Goal: Task Accomplishment & Management: Use online tool/utility

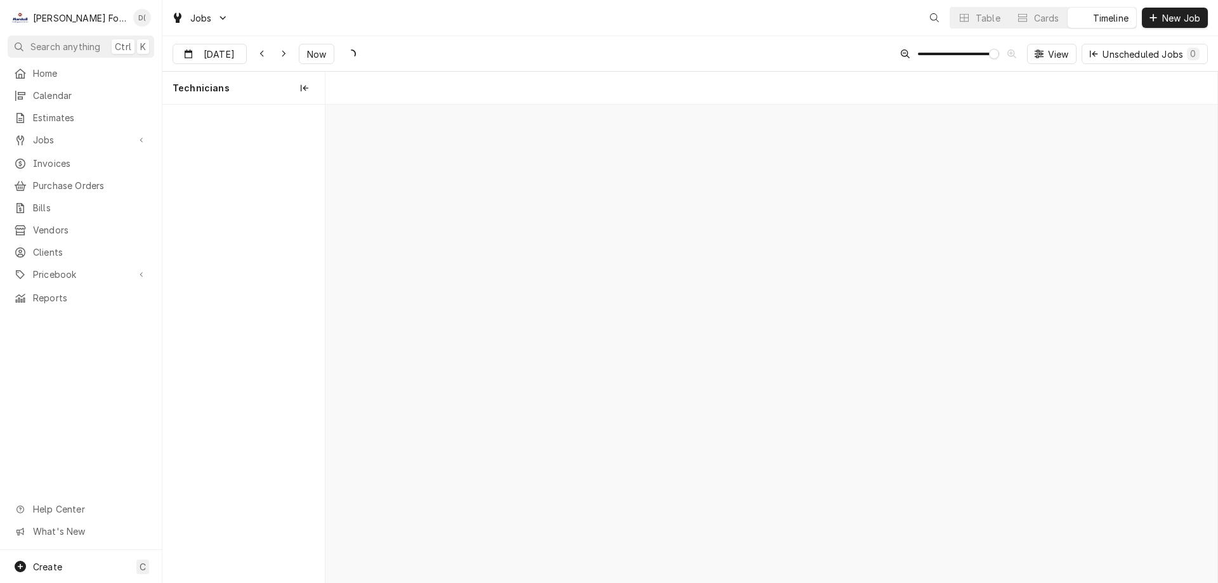
click at [1051, 18] on div "Cards" at bounding box center [1046, 17] width 25 height 13
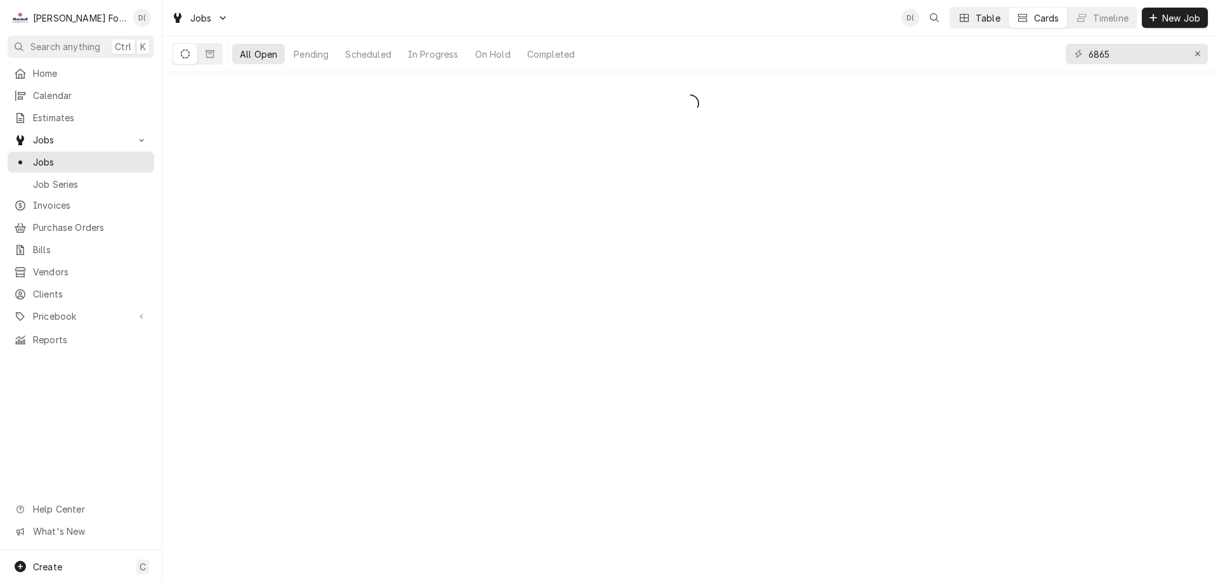
click at [971, 17] on button "Table" at bounding box center [980, 18] width 58 height 20
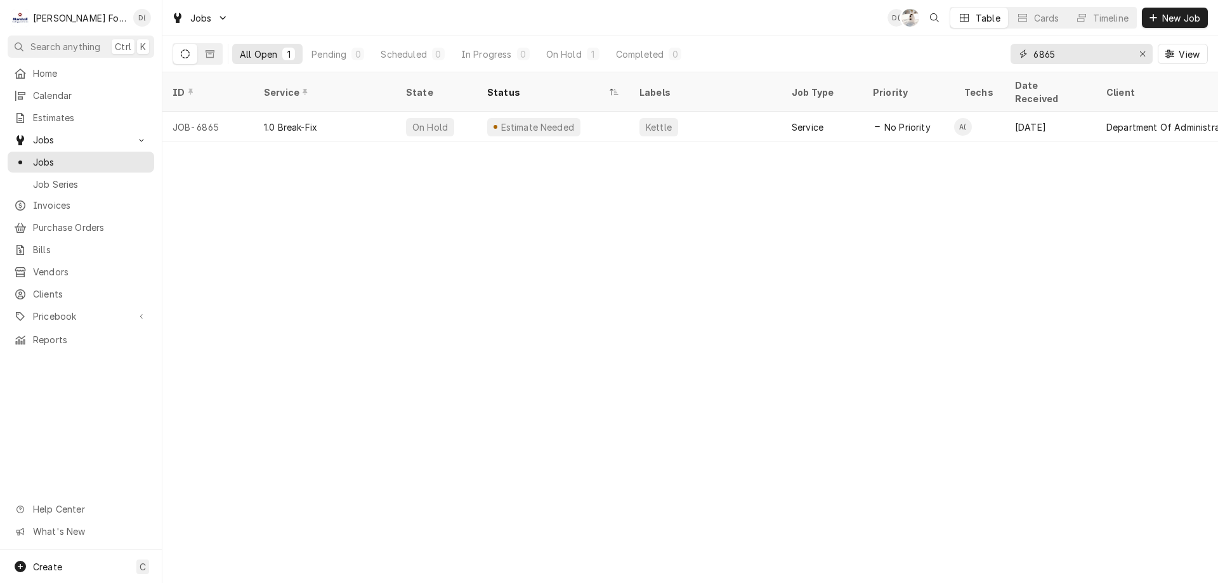
click at [1083, 48] on input "6865" at bounding box center [1081, 54] width 95 height 20
type input "6"
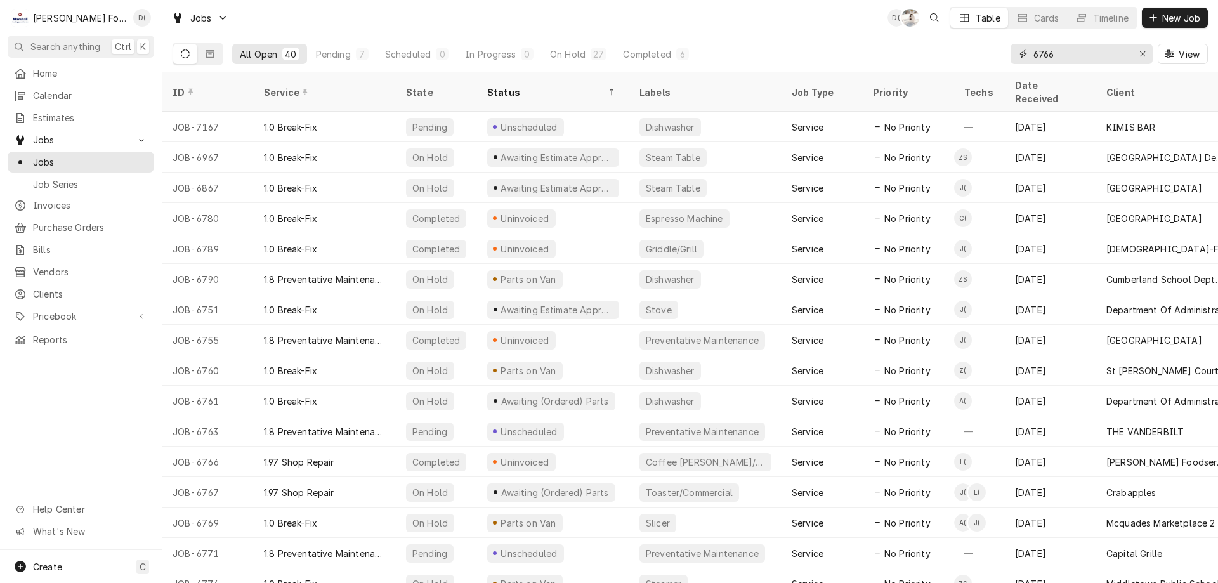
type input "6766"
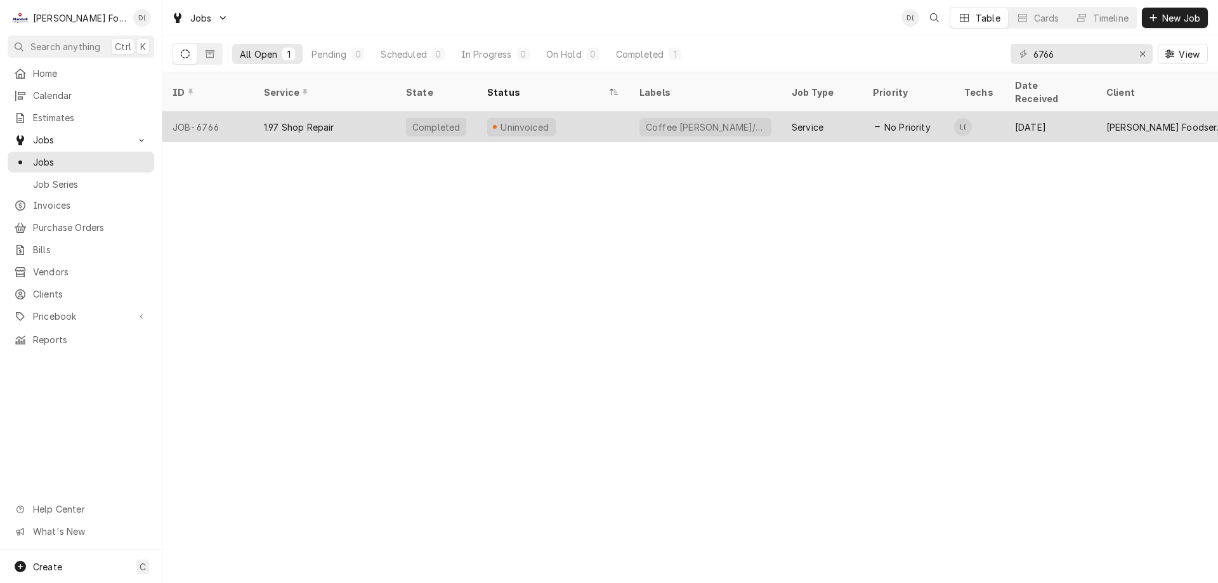
click at [558, 112] on div "Uninvoiced" at bounding box center [553, 127] width 152 height 30
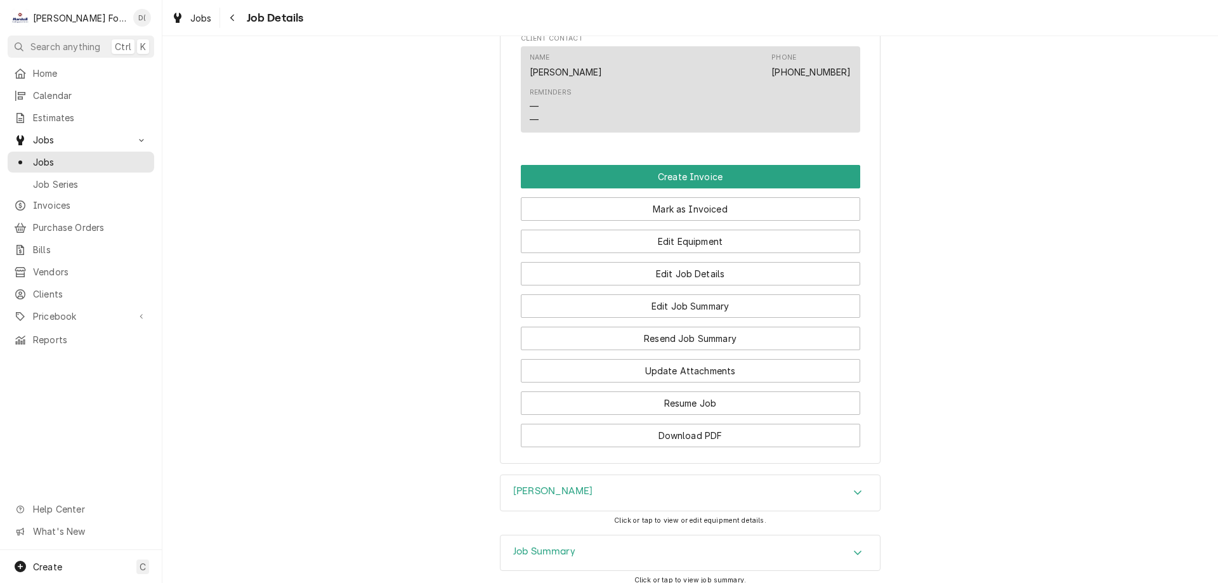
scroll to position [1206, 0]
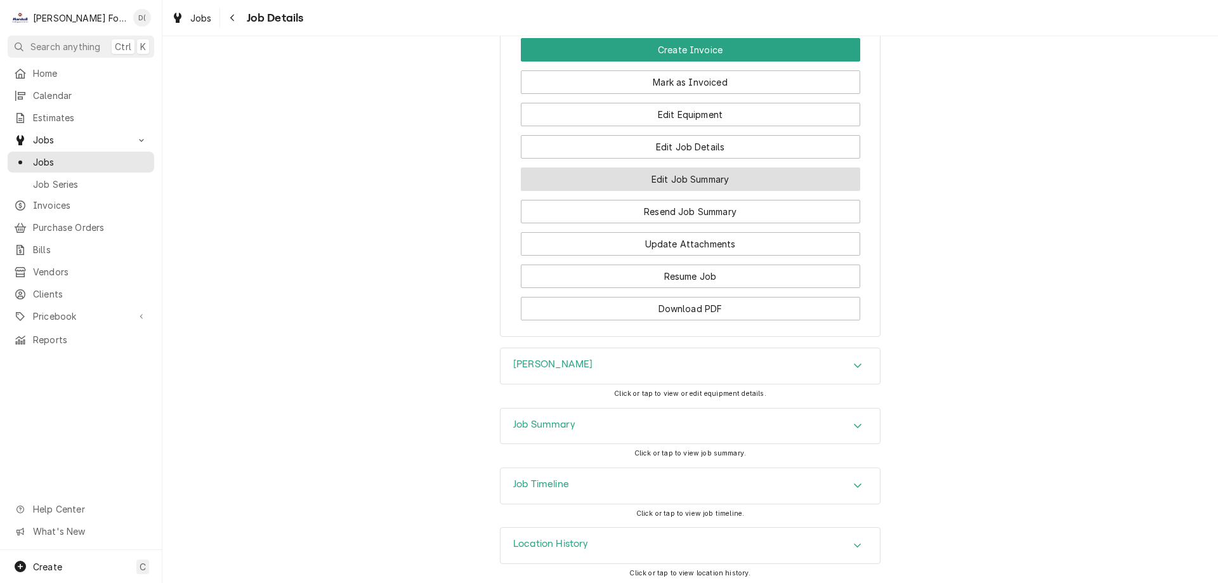
click at [693, 191] on button "Edit Job Summary" at bounding box center [690, 179] width 339 height 23
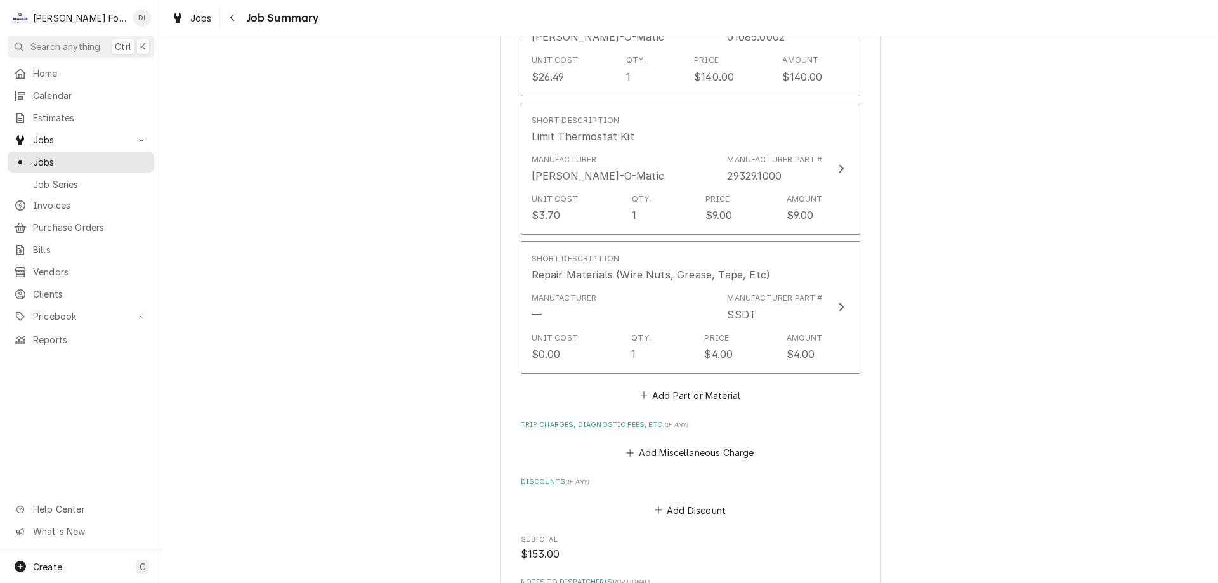
scroll to position [1206, 0]
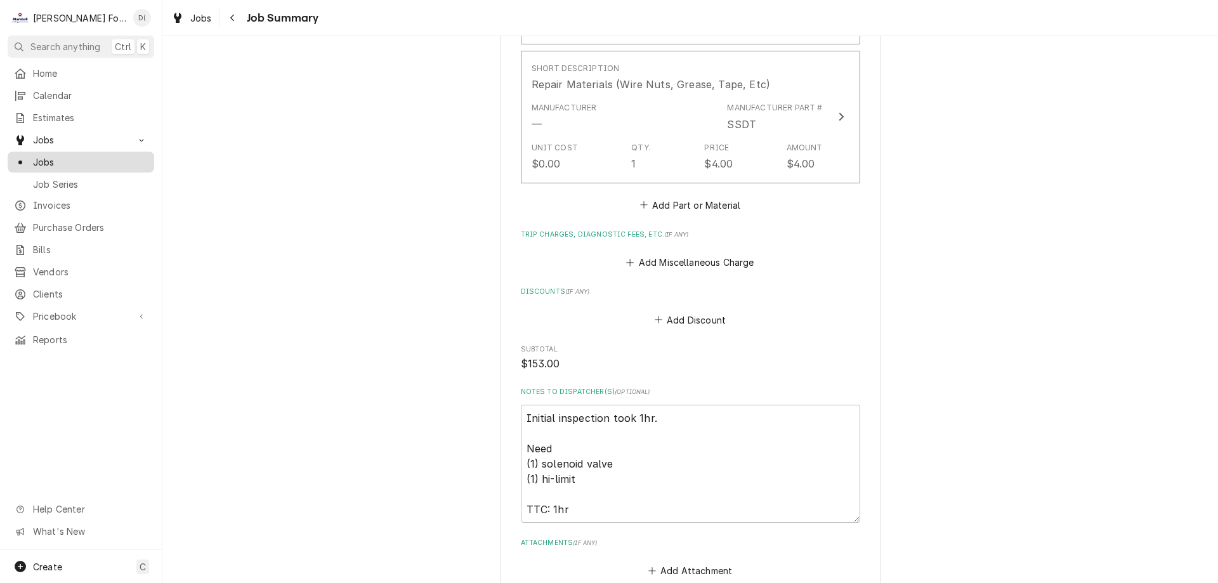
click at [69, 155] on span "Jobs" at bounding box center [90, 161] width 115 height 13
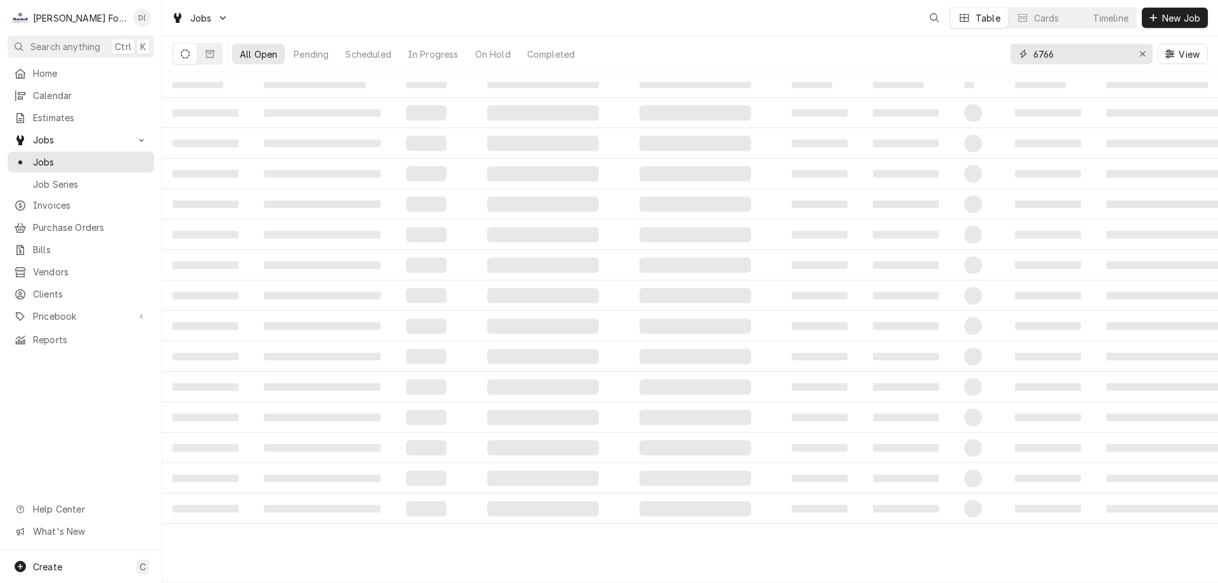
click at [1072, 58] on input "6766" at bounding box center [1081, 54] width 95 height 20
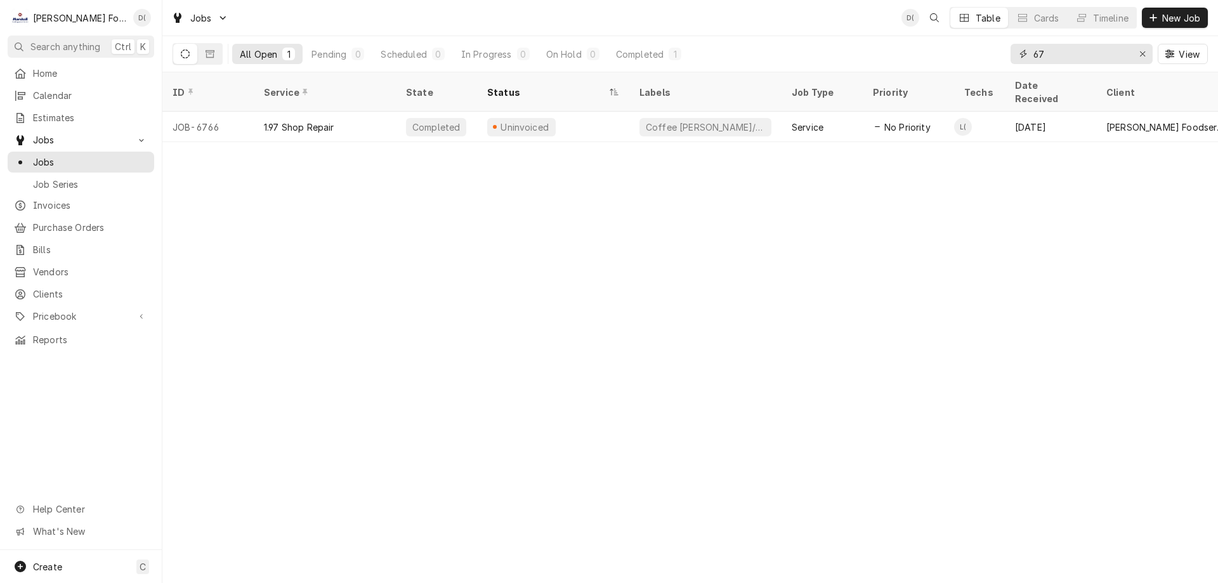
type input "6"
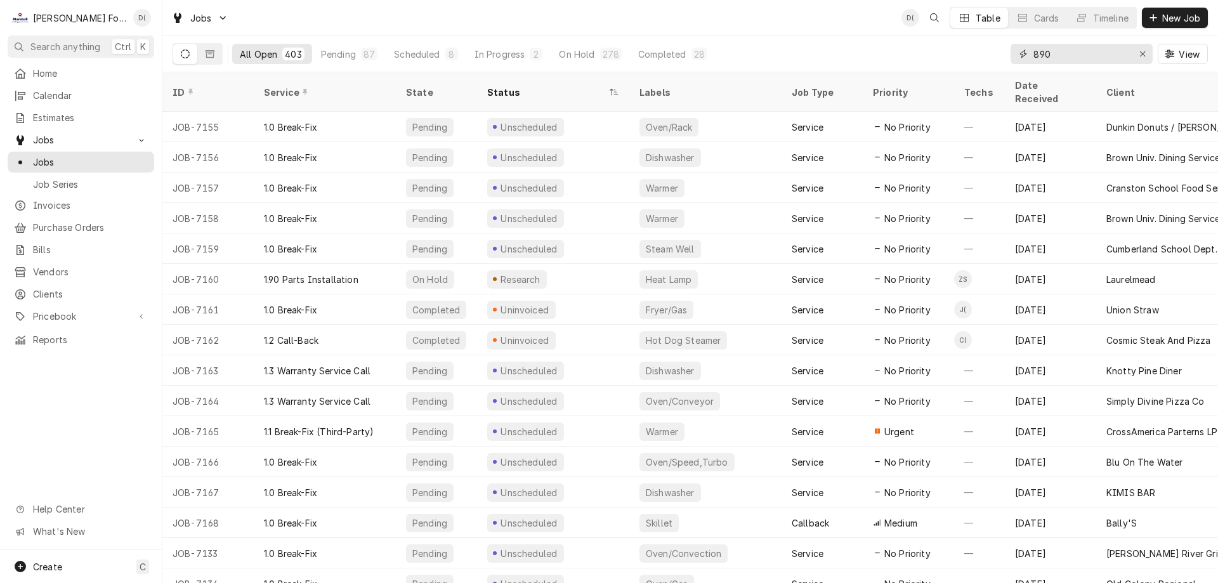
type input "890"
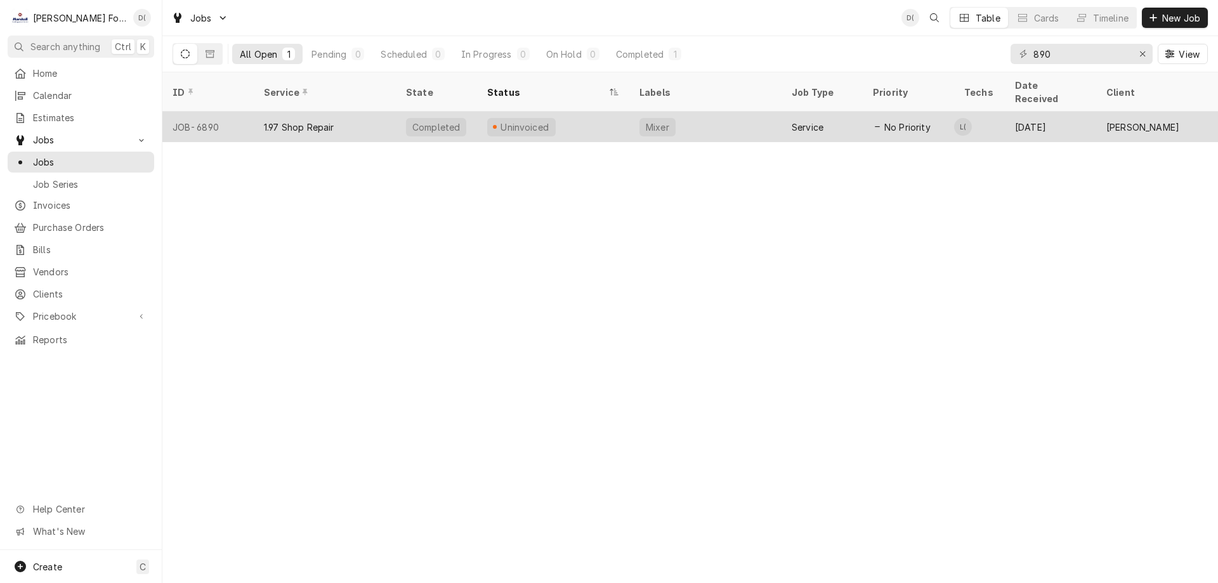
click at [586, 112] on div "Uninvoiced" at bounding box center [553, 127] width 152 height 30
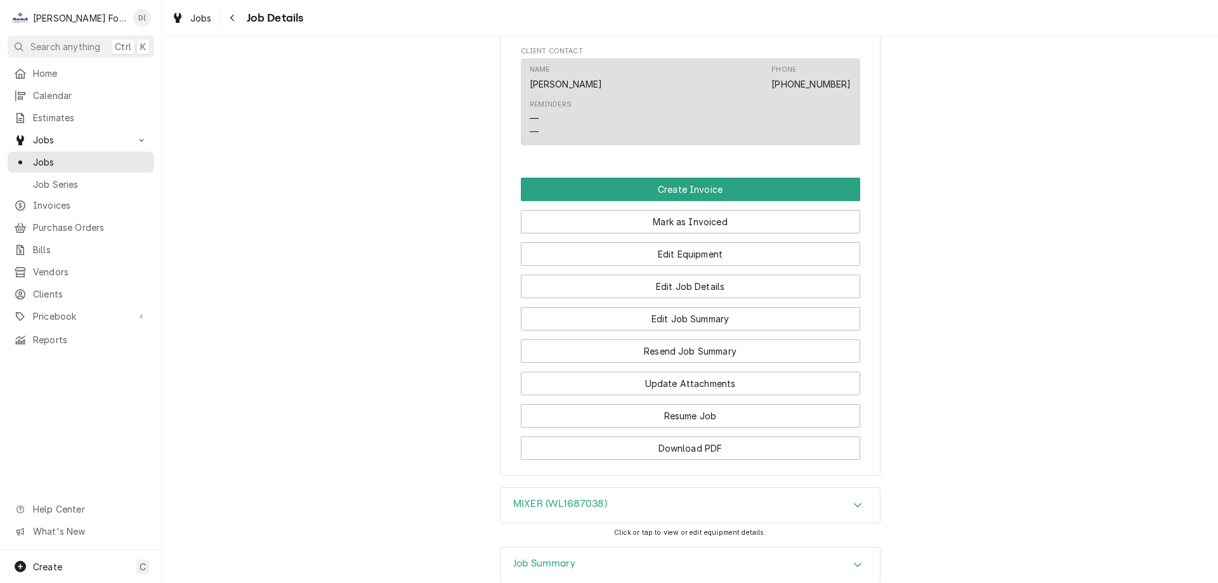
scroll to position [1015, 0]
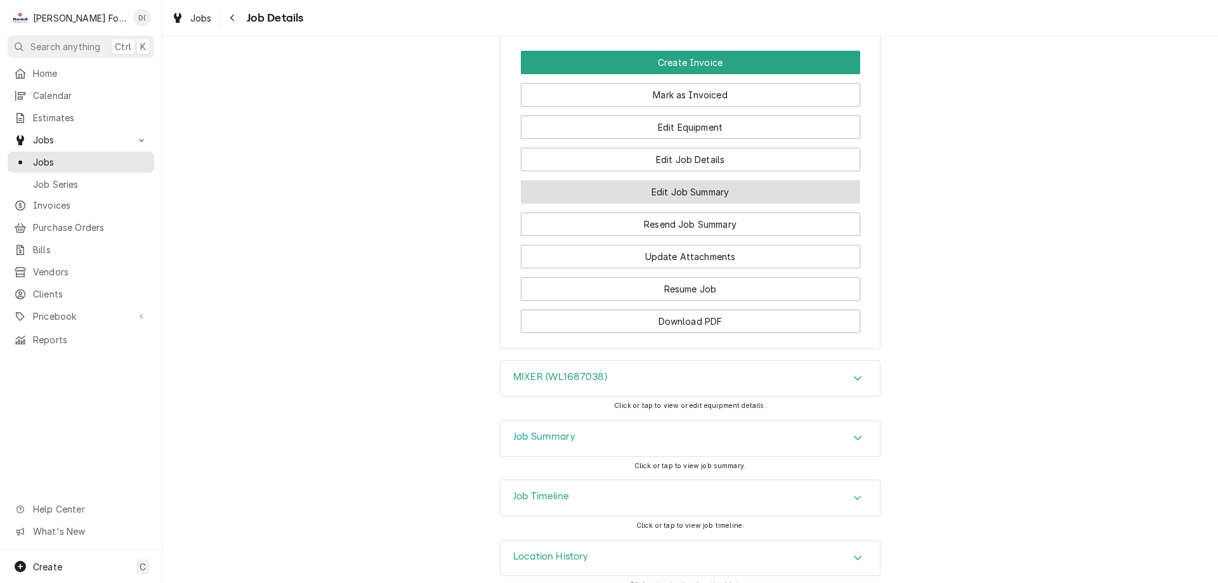
click at [668, 204] on button "Edit Job Summary" at bounding box center [690, 191] width 339 height 23
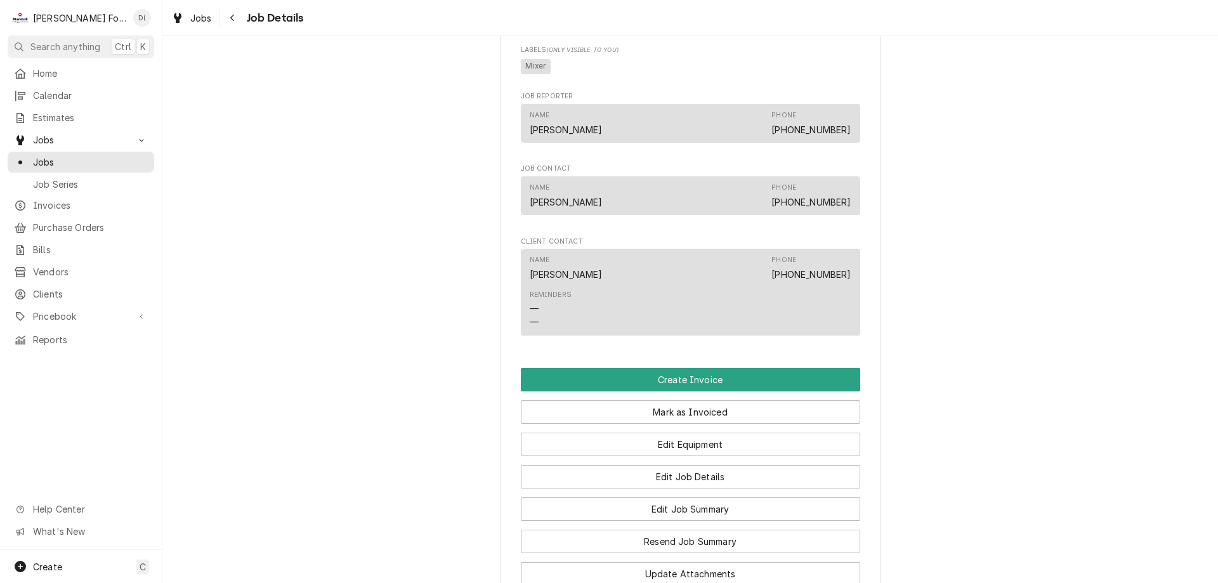
scroll to position [888, 0]
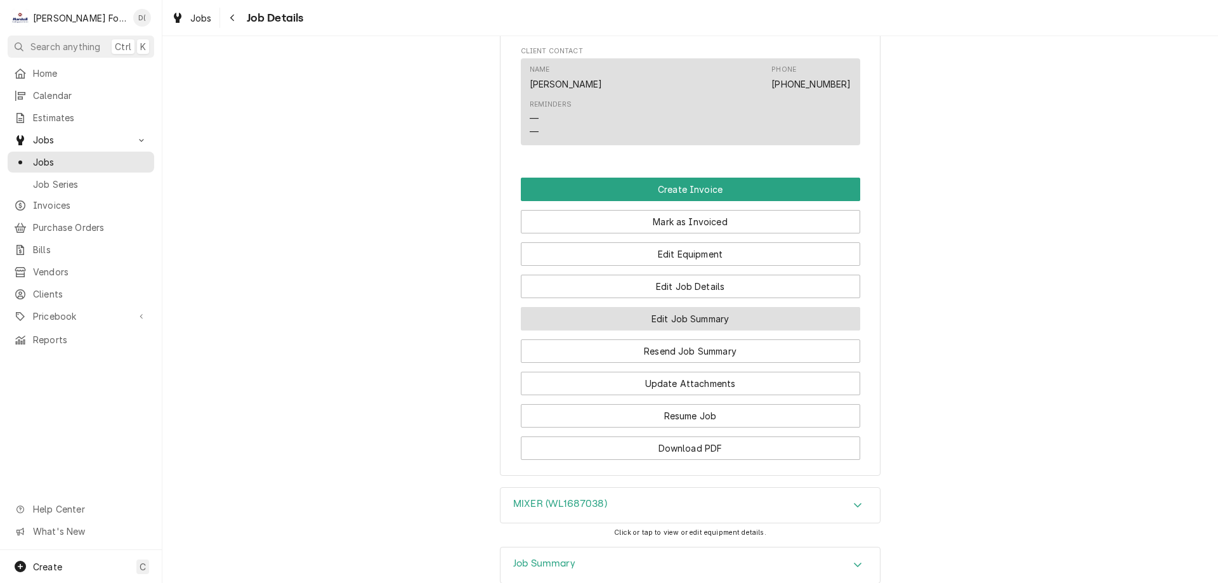
click at [687, 331] on button "Edit Job Summary" at bounding box center [690, 318] width 339 height 23
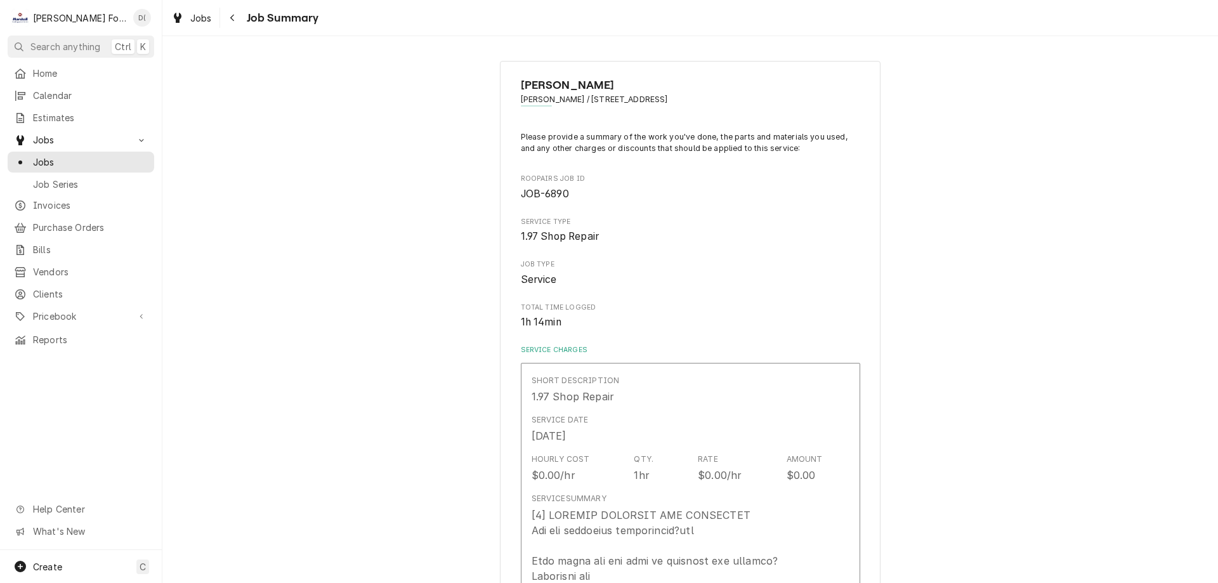
type textarea "x"
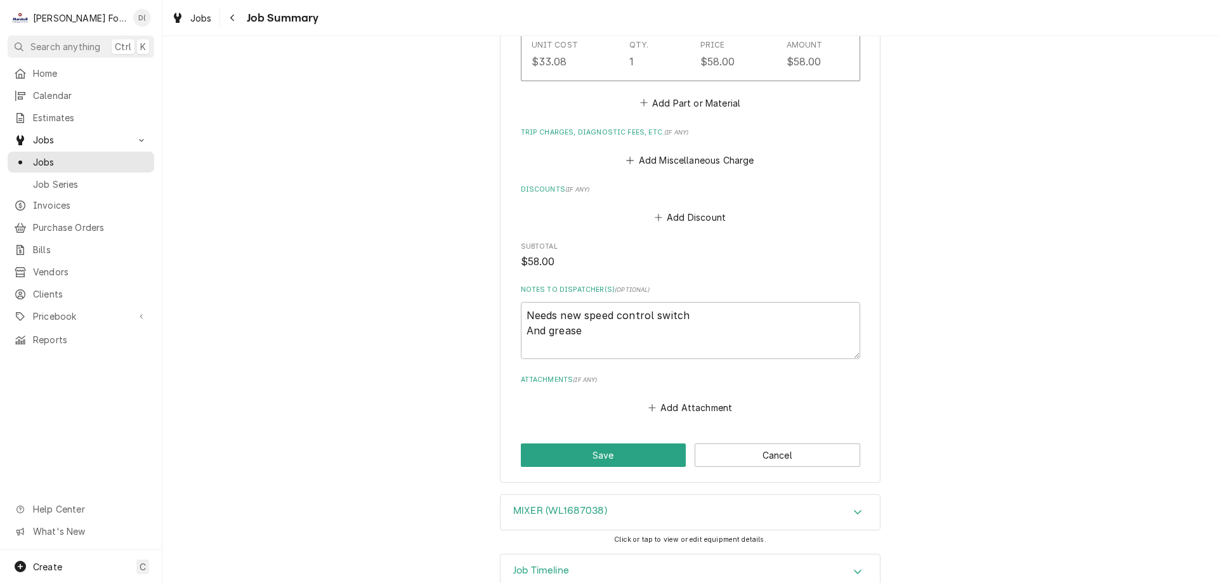
scroll to position [1046, 0]
